Goal: Navigation & Orientation: Find specific page/section

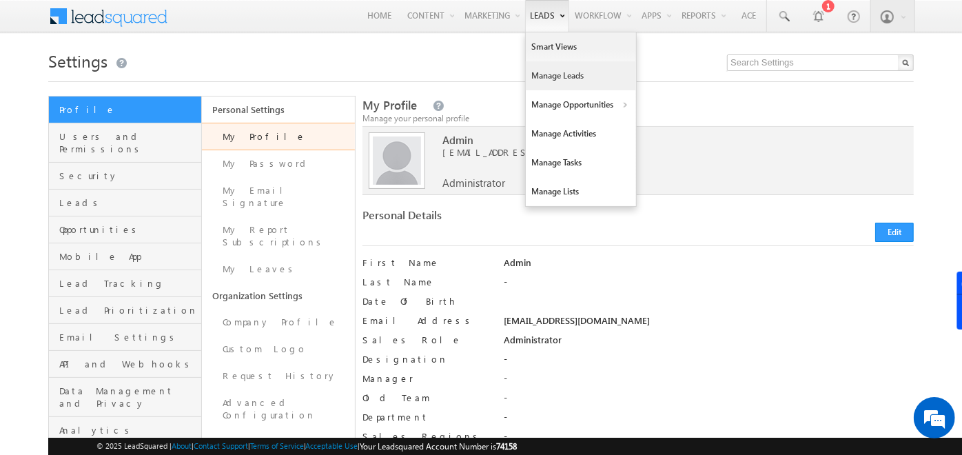
click at [555, 81] on link "Manage Leads" at bounding box center [581, 75] width 110 height 29
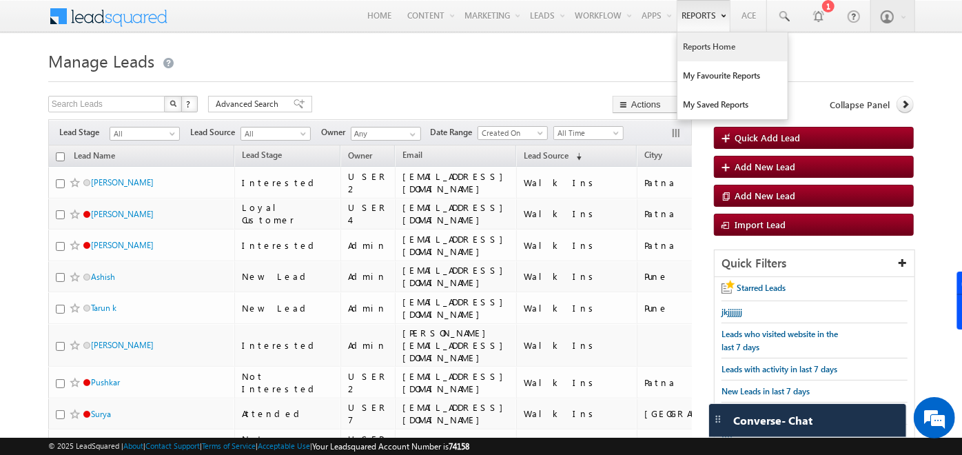
click at [701, 42] on link "Reports Home" at bounding box center [732, 46] width 110 height 29
